Goal: Navigation & Orientation: Find specific page/section

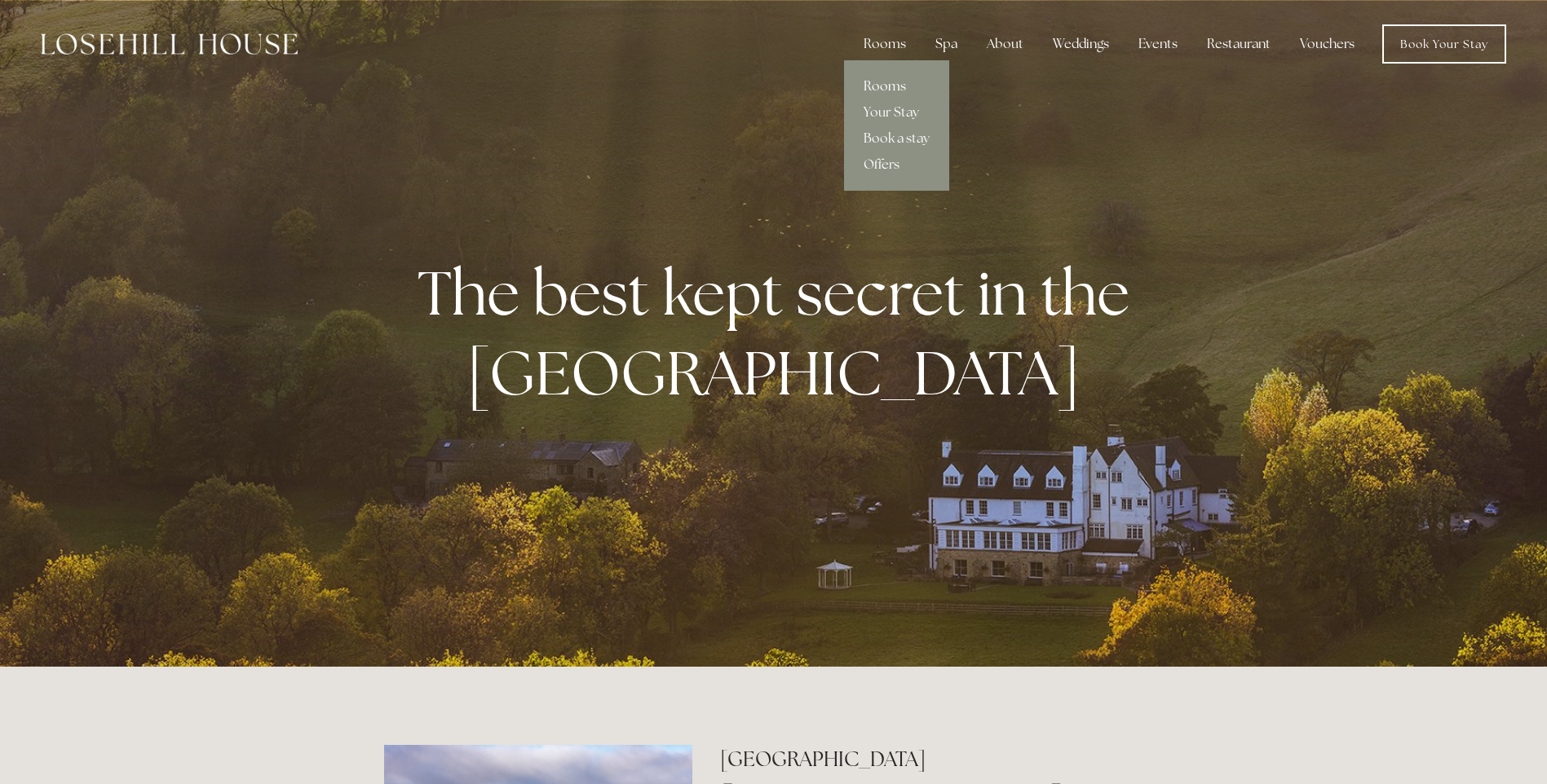
click at [894, 89] on link "Rooms" at bounding box center [896, 86] width 105 height 26
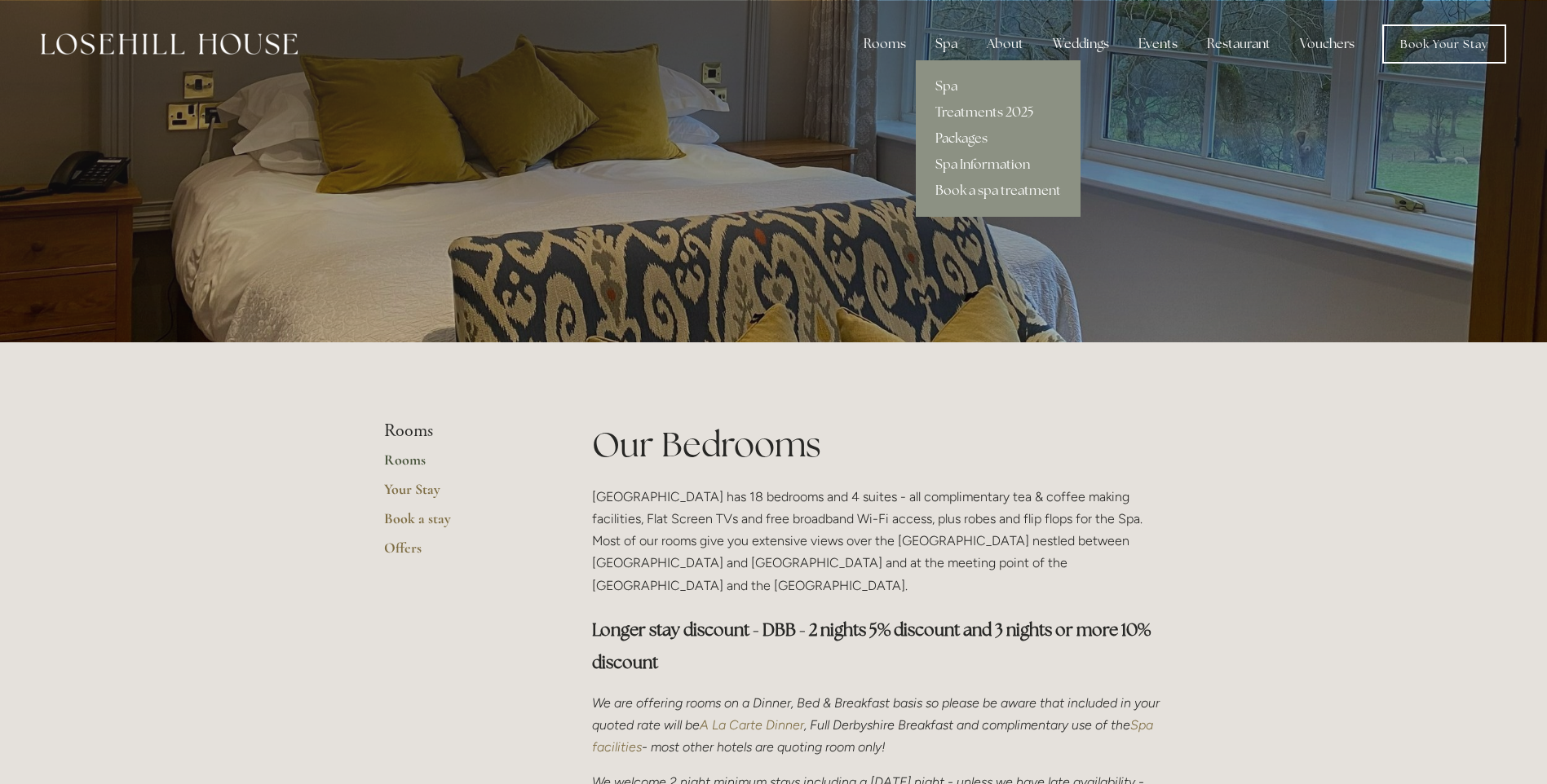
click at [953, 45] on div "Spa" at bounding box center [946, 44] width 48 height 33
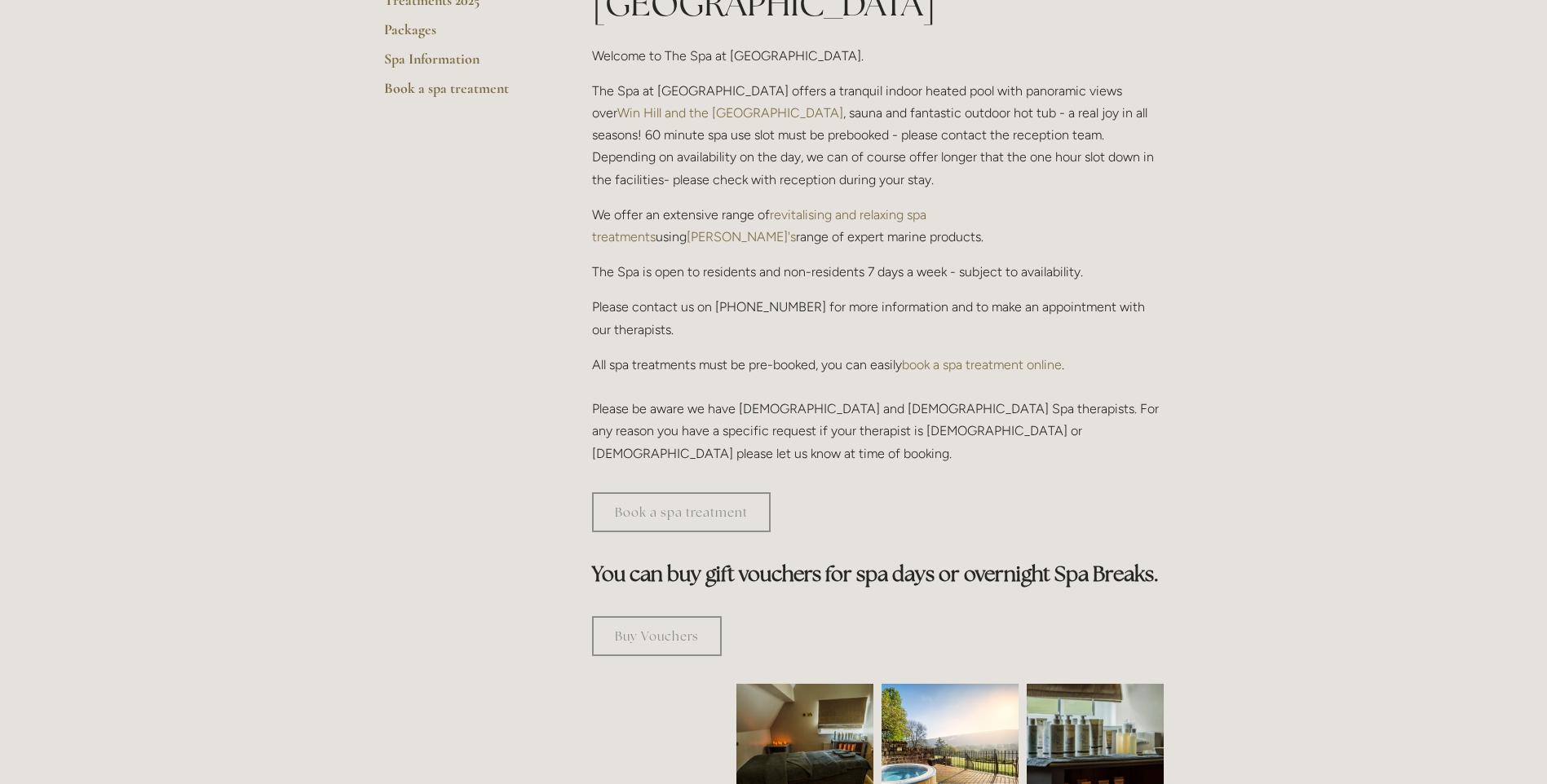
scroll to position [815, 0]
